Goal: Task Accomplishment & Management: Use online tool/utility

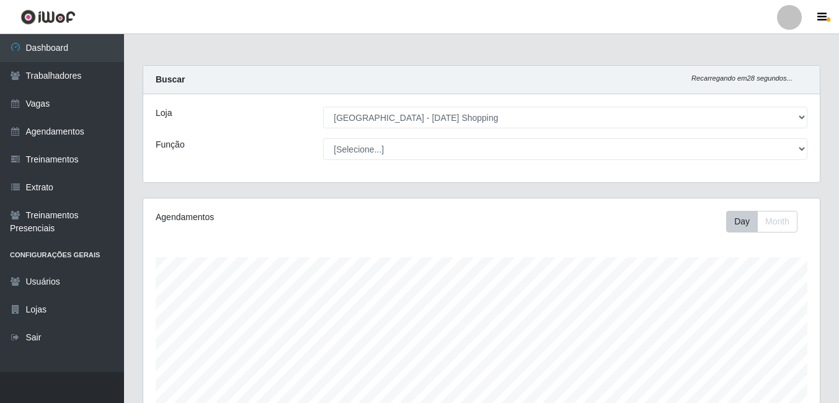
select select "471"
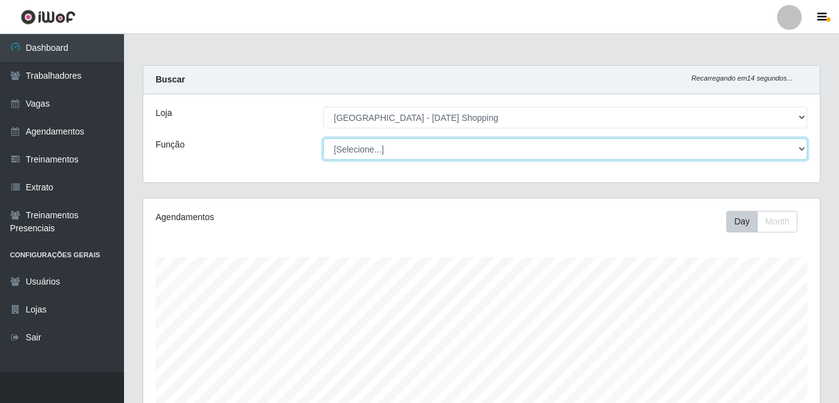
click at [801, 148] on select "[Selecione...] [PERSON_NAME] + ASG ++ Assistente [PERSON_NAME] Assistente [PERS…" at bounding box center [565, 149] width 484 height 22
click at [323, 138] on select "[Selecione...] [PERSON_NAME] + ASG ++ Assistente [PERSON_NAME] Assistente [PERS…" at bounding box center [565, 149] width 484 height 22
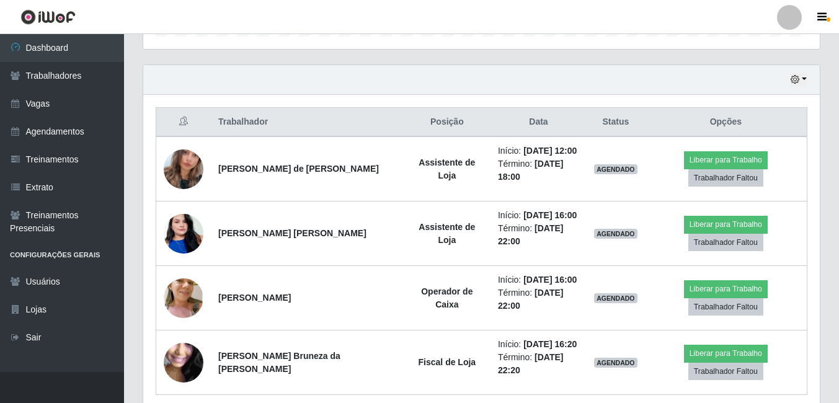
scroll to position [441, 0]
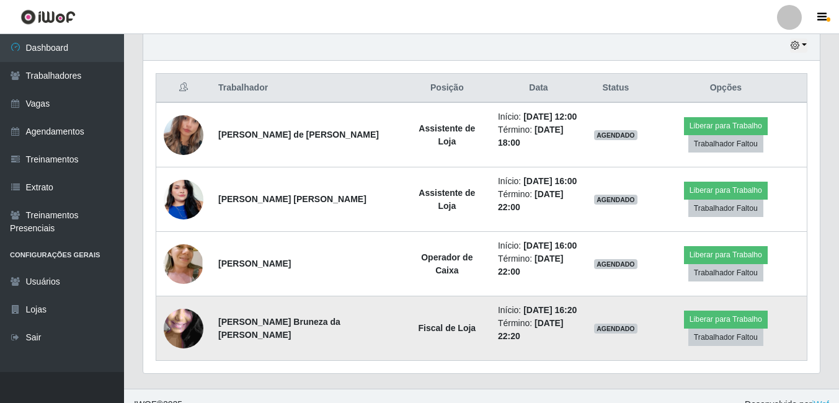
click at [186, 332] on img at bounding box center [184, 328] width 40 height 89
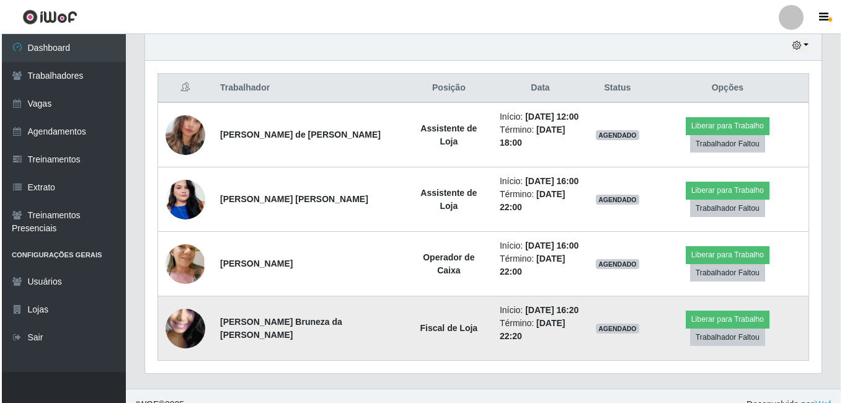
scroll to position [257, 670]
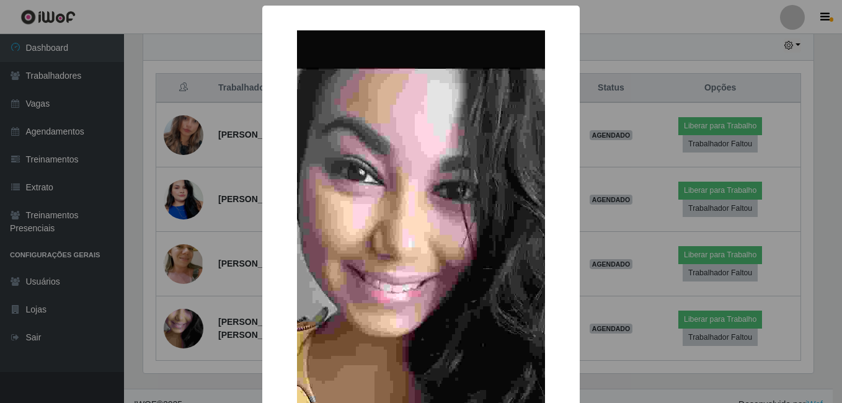
click at [616, 31] on div "× OK Cancel" at bounding box center [421, 201] width 842 height 403
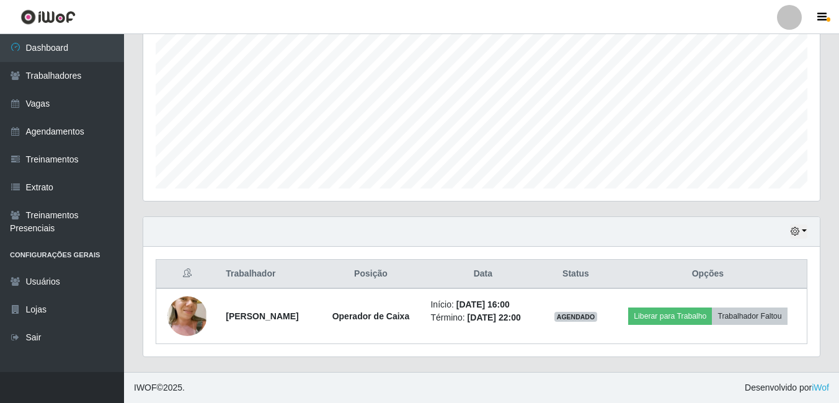
scroll to position [441, 0]
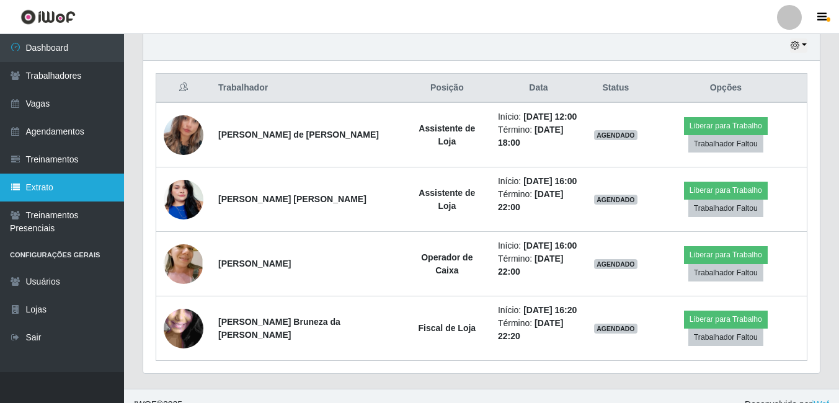
click at [49, 182] on link "Extrato" at bounding box center [62, 188] width 124 height 28
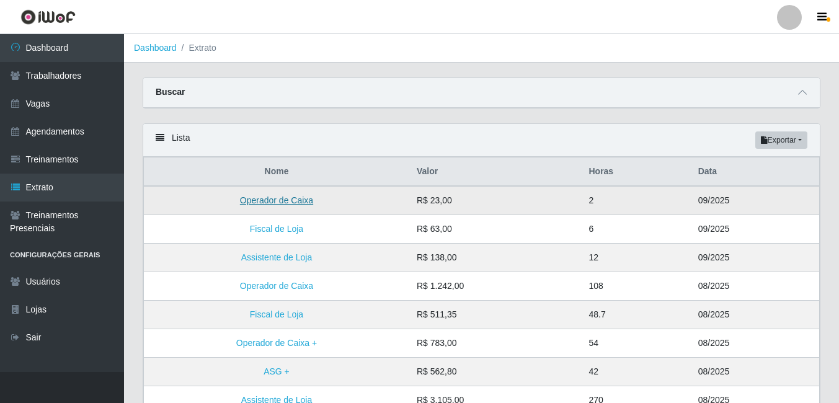
click at [295, 204] on link "Operador de Caixa" at bounding box center [276, 200] width 73 height 10
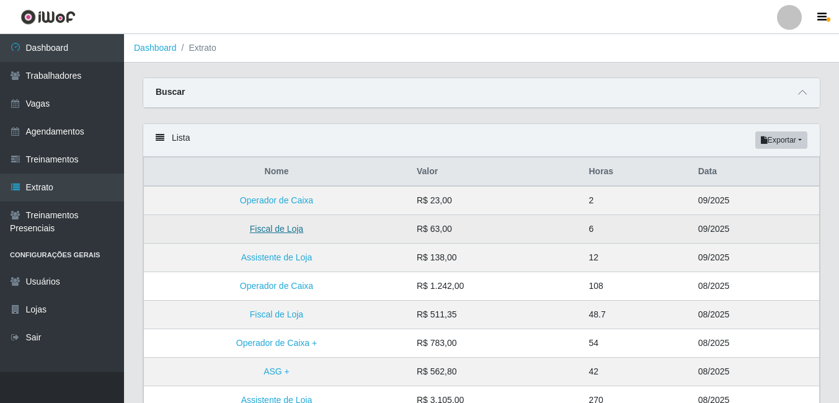
click at [286, 230] on link "Fiscal de Loja" at bounding box center [276, 229] width 53 height 10
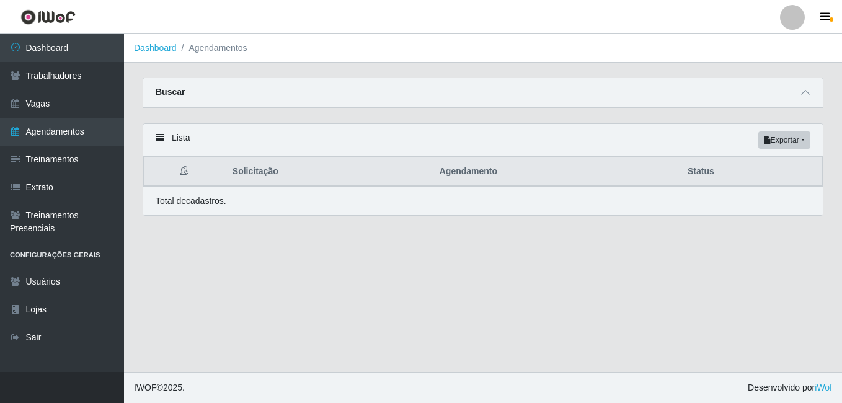
click at [187, 172] on icon at bounding box center [184, 170] width 9 height 9
click at [159, 142] on icon at bounding box center [160, 137] width 9 height 9
click at [181, 137] on div "Lista Exportar PDF Excel" at bounding box center [483, 140] width 680 height 33
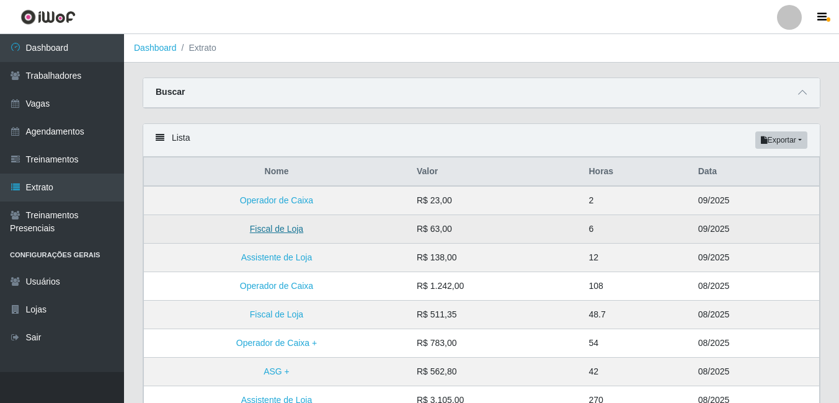
click at [287, 230] on link "Fiscal de Loja" at bounding box center [276, 229] width 53 height 10
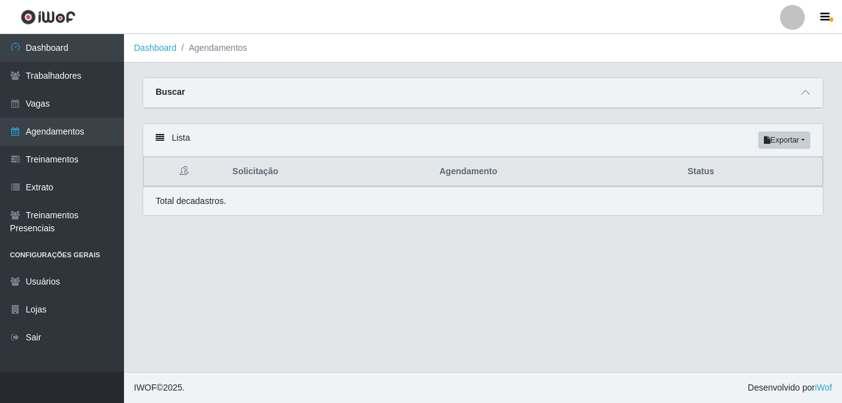
click at [186, 172] on icon at bounding box center [184, 170] width 9 height 9
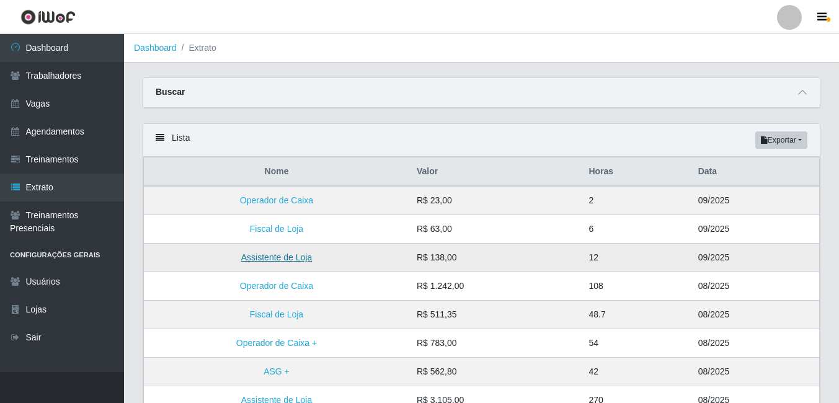
click at [283, 256] on link "Assistente de Loja" at bounding box center [276, 257] width 71 height 10
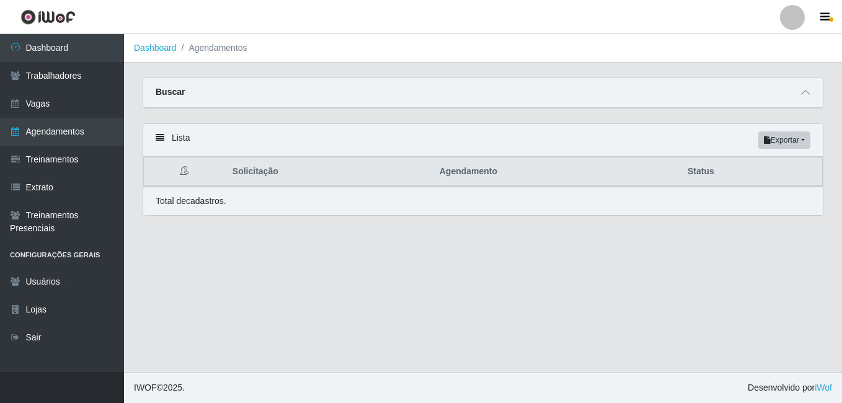
click at [183, 172] on icon at bounding box center [184, 170] width 9 height 9
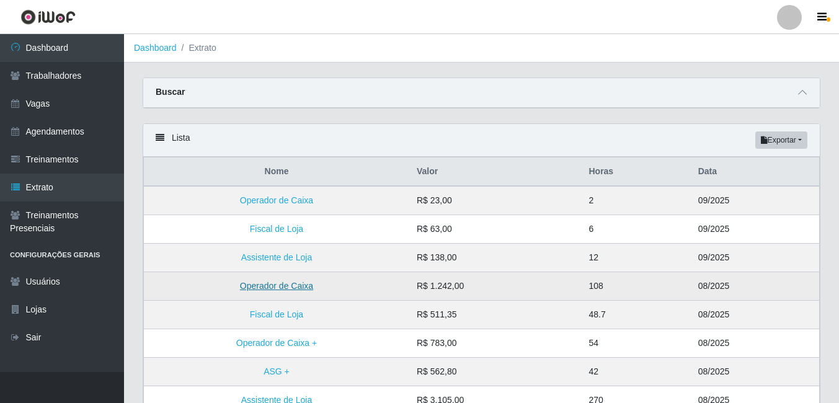
click at [302, 288] on link "Operador de Caixa" at bounding box center [276, 286] width 73 height 10
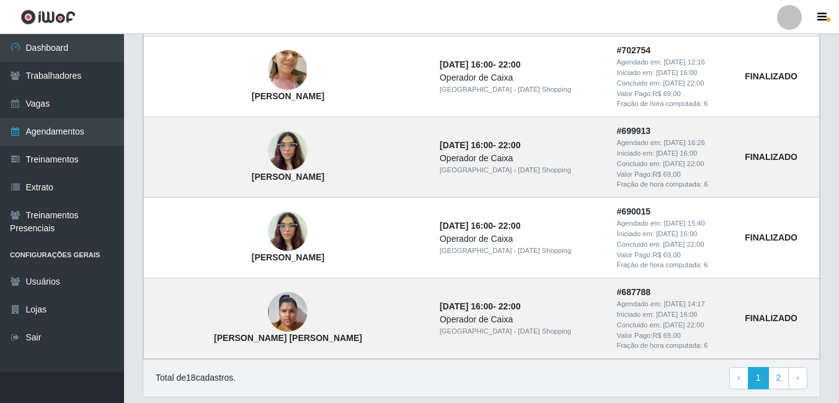
scroll to position [1078, 0]
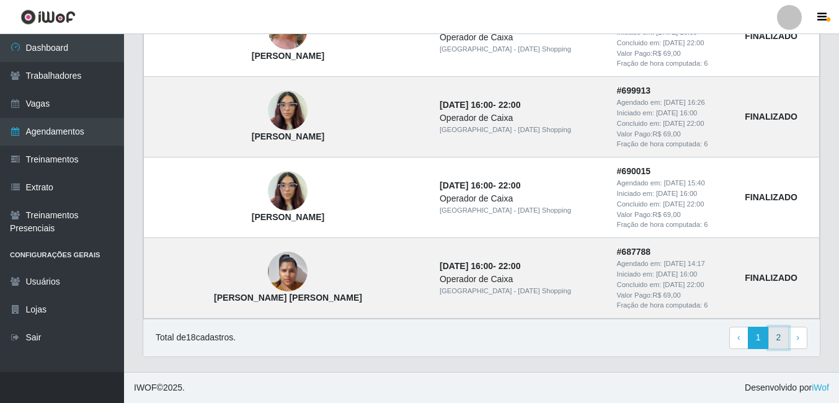
click at [776, 334] on link "2" at bounding box center [778, 338] width 21 height 22
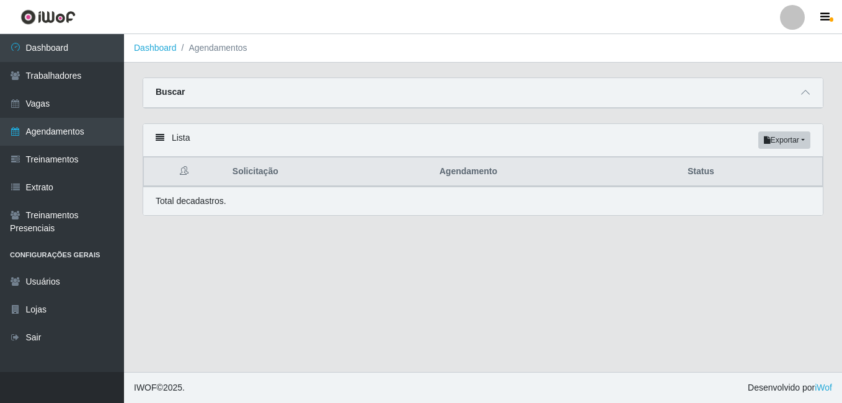
click at [183, 174] on icon at bounding box center [184, 170] width 9 height 9
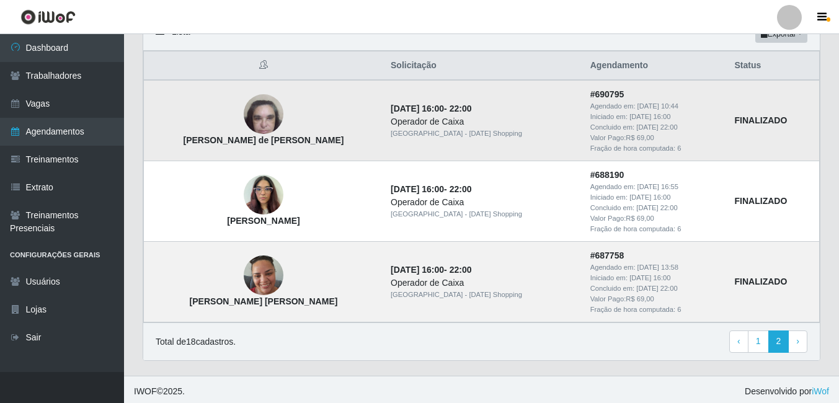
scroll to position [110, 0]
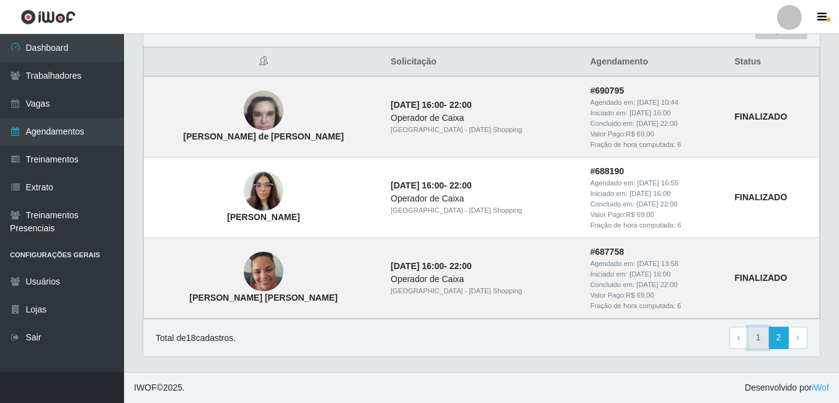
click at [758, 339] on link "1" at bounding box center [758, 338] width 21 height 22
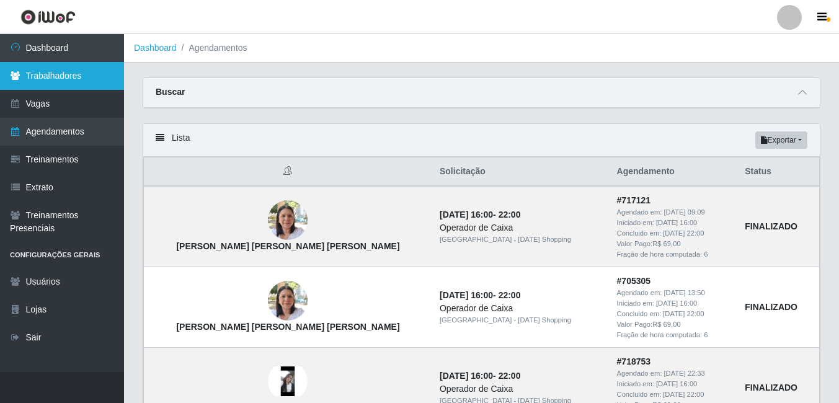
click at [56, 76] on link "Trabalhadores" at bounding box center [62, 76] width 124 height 28
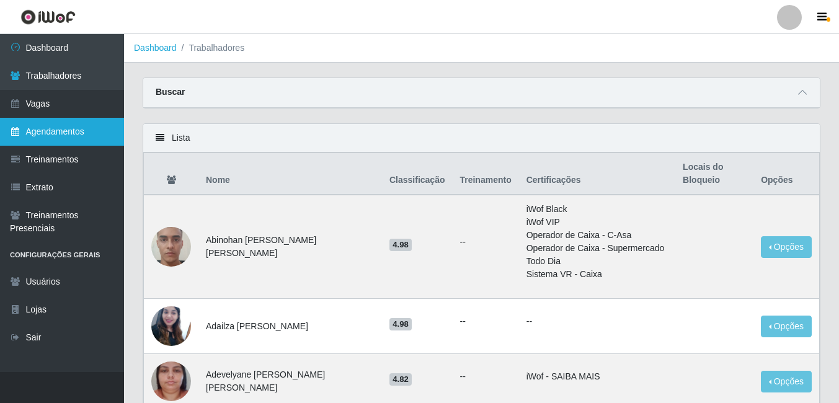
click at [78, 133] on link "Agendamentos" at bounding box center [62, 132] width 124 height 28
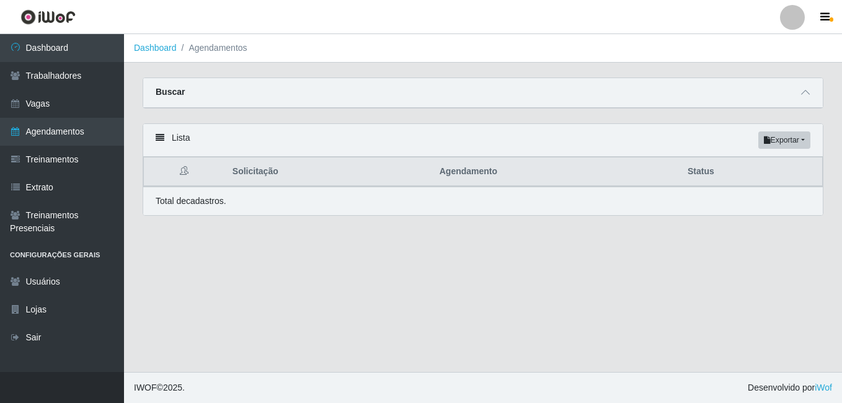
click at [184, 169] on icon at bounding box center [184, 170] width 9 height 9
click at [184, 174] on icon at bounding box center [184, 170] width 9 height 9
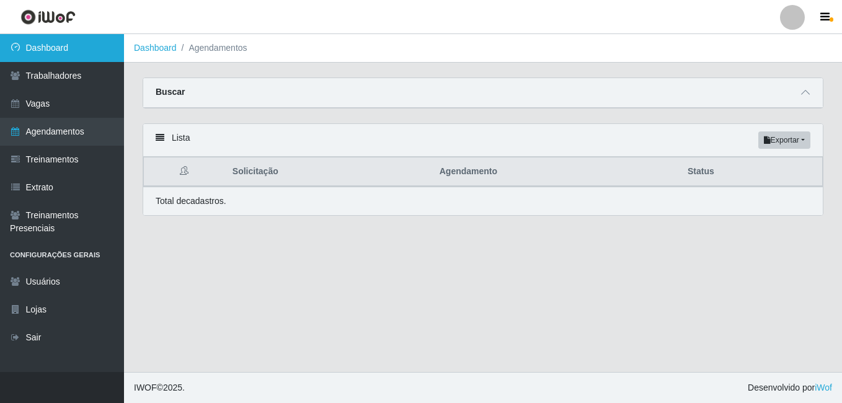
click at [44, 46] on link "Dashboard" at bounding box center [62, 48] width 124 height 28
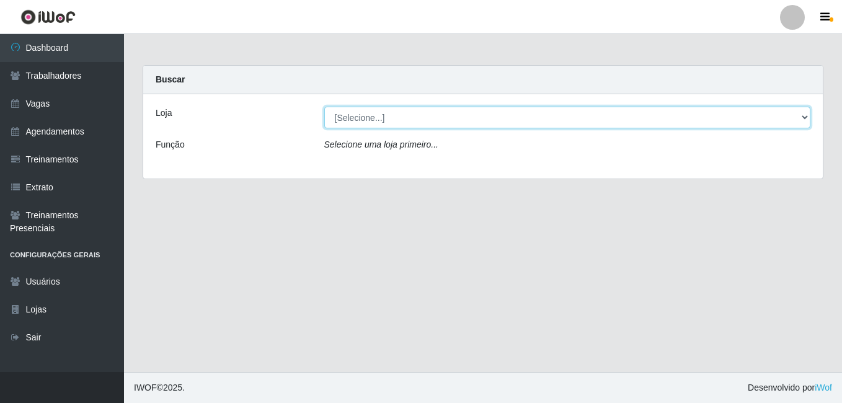
click at [802, 121] on select "[Selecione...] Rio Center - Natal Shopping" at bounding box center [567, 118] width 487 height 22
select select "471"
click at [324, 107] on select "[Selecione...] Rio Center - Natal Shopping" at bounding box center [567, 118] width 487 height 22
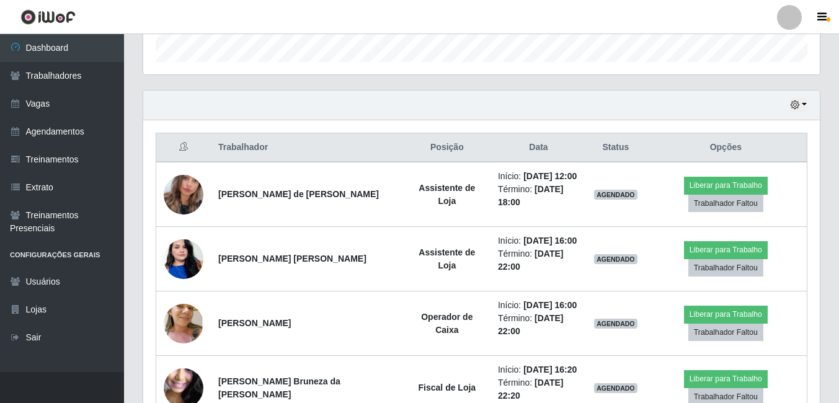
scroll to position [458, 0]
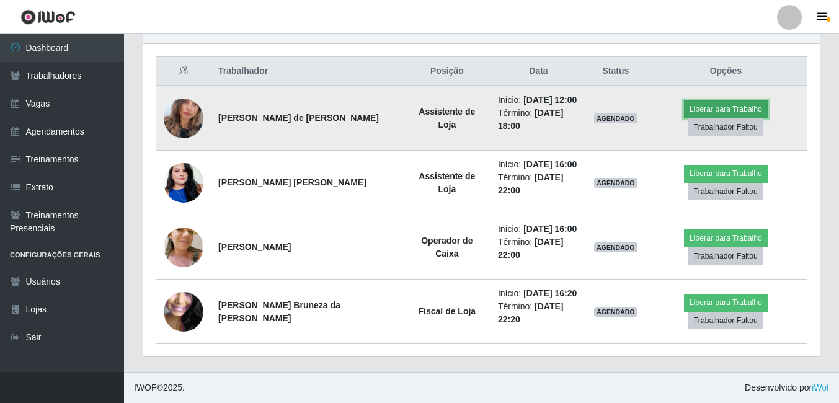
click at [735, 110] on button "Liberar para Trabalho" at bounding box center [726, 108] width 84 height 17
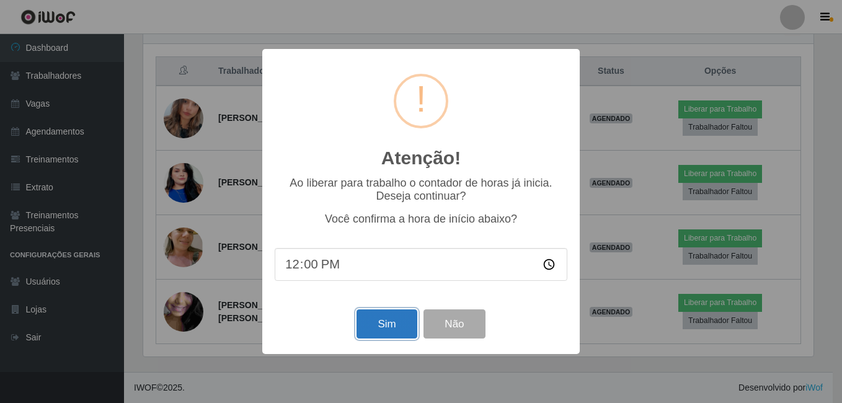
click at [380, 329] on button "Sim" at bounding box center [387, 323] width 60 height 29
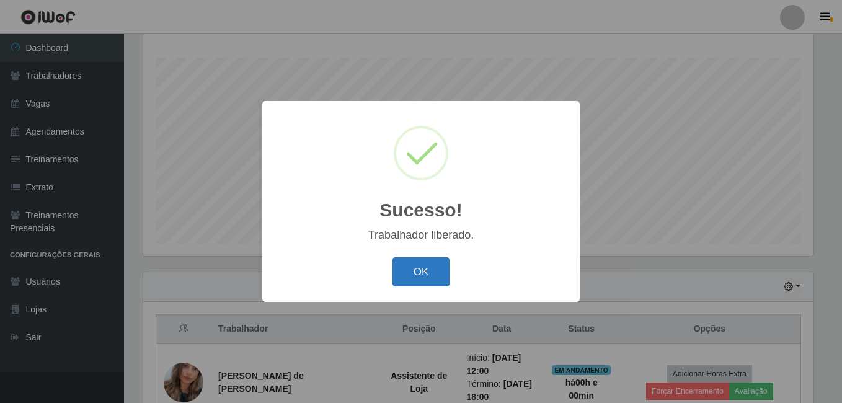
click at [432, 276] on button "OK" at bounding box center [422, 271] width 58 height 29
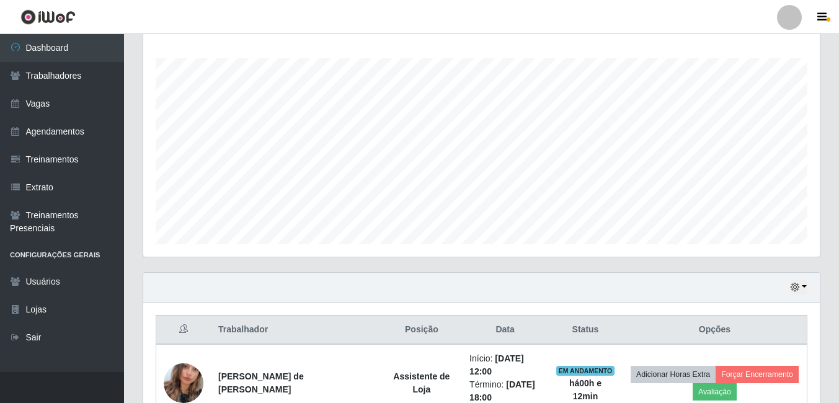
scroll to position [200, 0]
